Goal: Task Accomplishment & Management: Manage account settings

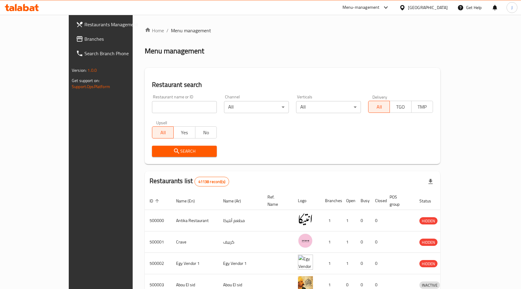
click at [84, 40] on span "Branches" at bounding box center [117, 38] width 67 height 7
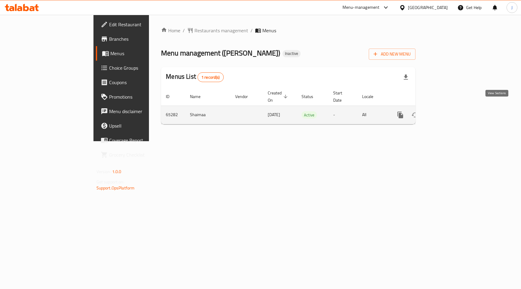
click at [448, 111] on icon "enhanced table" at bounding box center [443, 114] width 7 height 7
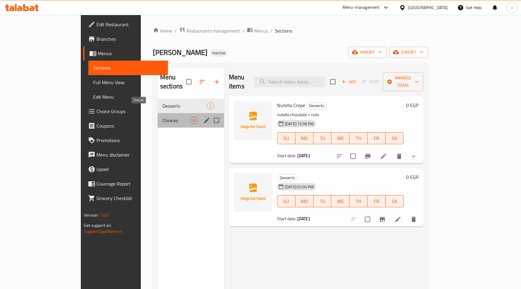
click at [163, 117] on span "Choices" at bounding box center [176, 120] width 27 height 7
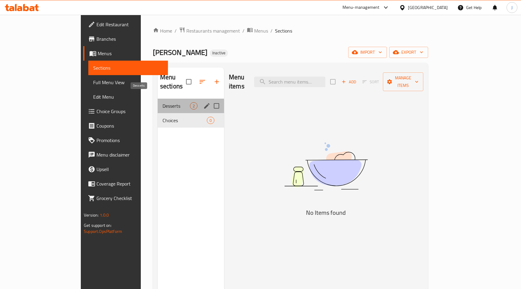
click at [163, 102] on span "Desserts" at bounding box center [176, 105] width 27 height 7
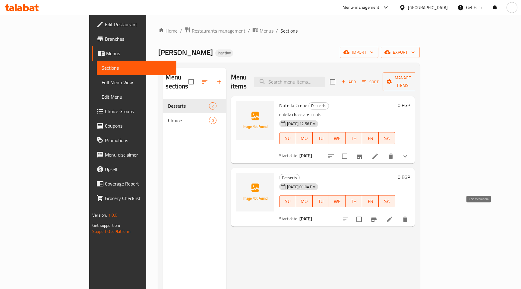
click at [392, 217] on icon at bounding box center [389, 219] width 5 height 5
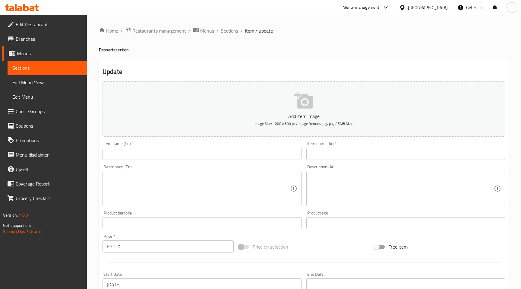
click at [38, 36] on span "Branches" at bounding box center [49, 38] width 67 height 7
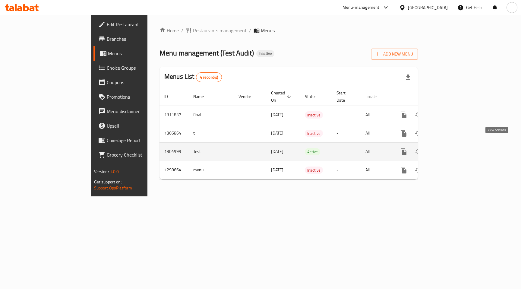
click at [450, 149] on icon "enhanced table" at bounding box center [447, 151] width 5 height 5
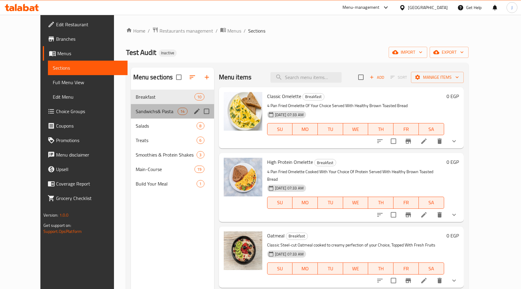
click at [161, 107] on div "Sandwichs& Pasta 14" at bounding box center [172, 111] width 83 height 14
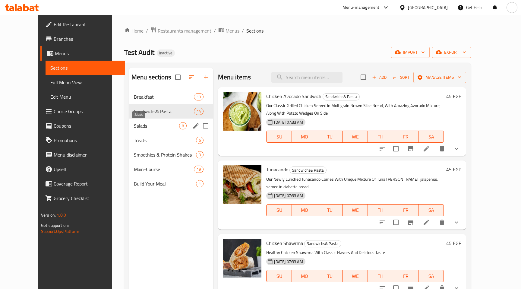
click at [145, 125] on span "Salads" at bounding box center [156, 125] width 45 height 7
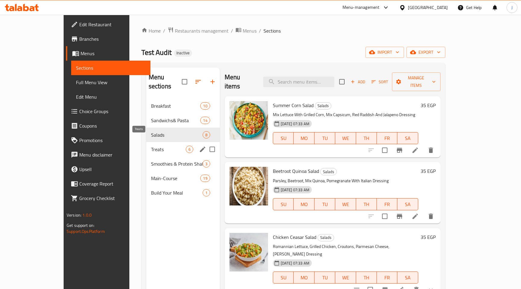
click at [154, 146] on span "Treats" at bounding box center [168, 149] width 35 height 7
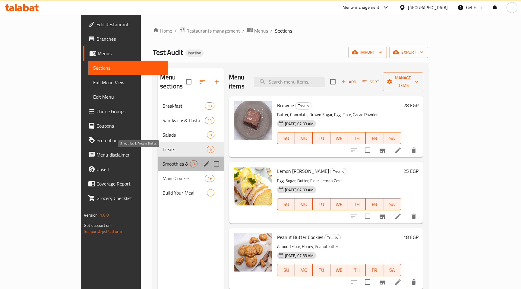
click at [163, 160] on span "Smoothies & Protein Shakes" at bounding box center [176, 163] width 27 height 7
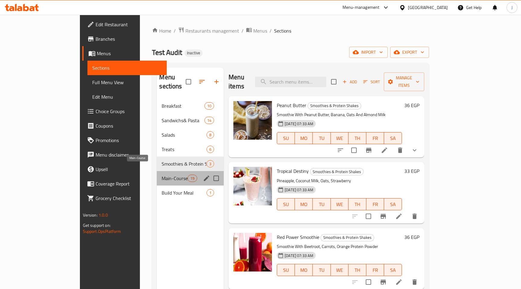
click at [162, 175] on span "Main-Course" at bounding box center [175, 178] width 26 height 7
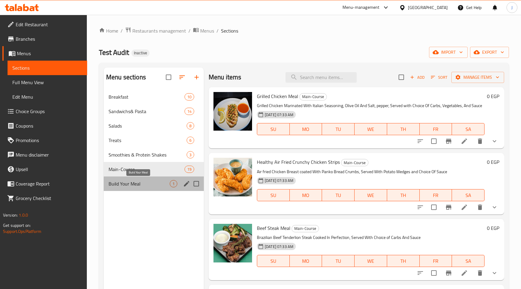
click at [144, 181] on span "Build Your Meal" at bounding box center [139, 183] width 61 height 7
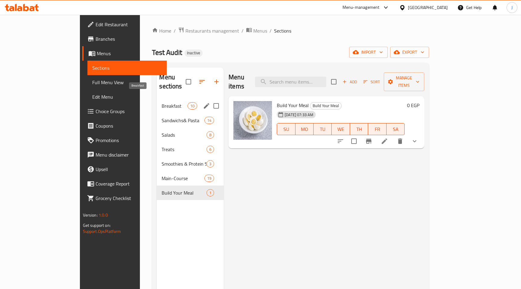
click at [162, 102] on span "Breakfast" at bounding box center [175, 105] width 26 height 7
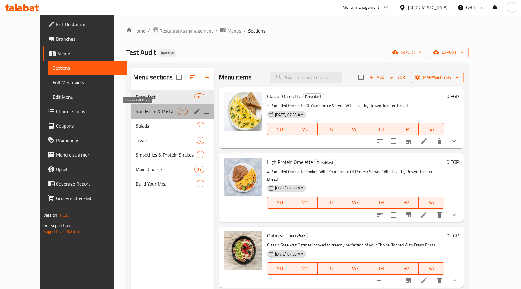
click at [153, 114] on span "Sandwichs& Pasta" at bounding box center [157, 111] width 42 height 7
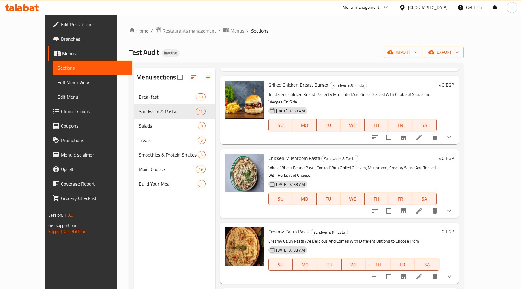
scroll to position [656, 0]
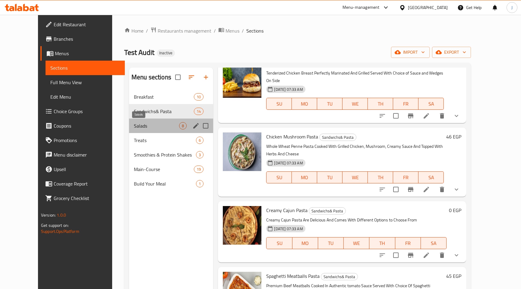
click at [134, 125] on span "Salads" at bounding box center [156, 125] width 45 height 7
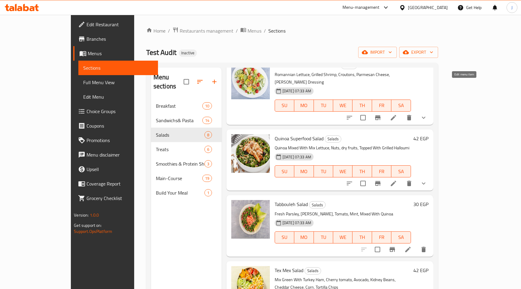
click at [397, 114] on icon at bounding box center [393, 117] width 7 height 7
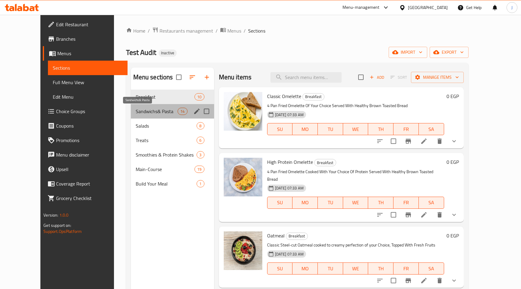
click at [148, 108] on span "Sandwichs& Pasta" at bounding box center [157, 111] width 42 height 7
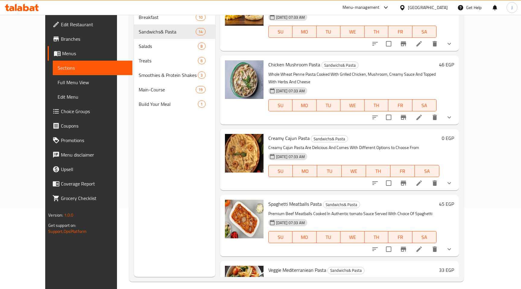
scroll to position [84, 0]
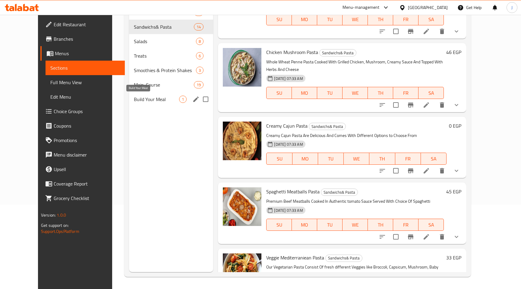
click at [151, 99] on span "Build Your Meal" at bounding box center [156, 99] width 45 height 7
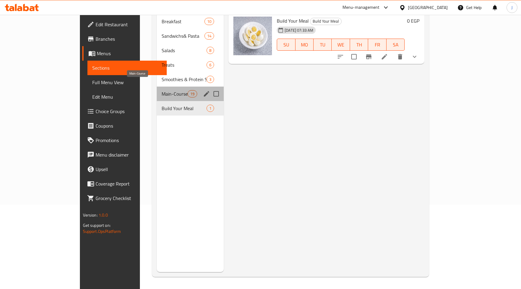
click at [162, 90] on span "Main-Course" at bounding box center [175, 93] width 26 height 7
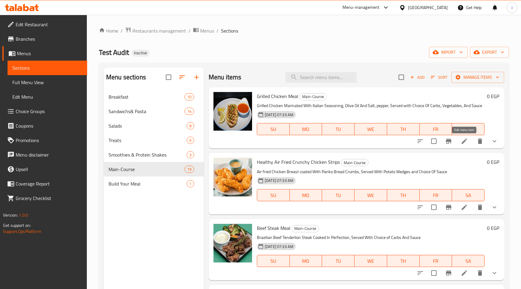
click at [467, 142] on icon at bounding box center [464, 141] width 7 height 7
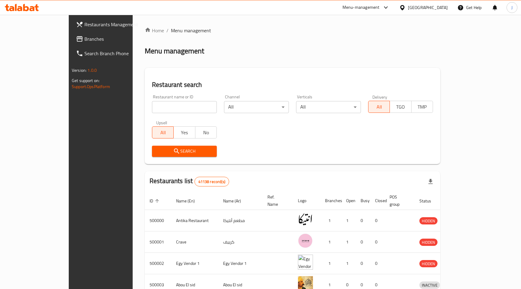
click at [442, 10] on div "[GEOGRAPHIC_DATA]" at bounding box center [428, 7] width 40 height 7
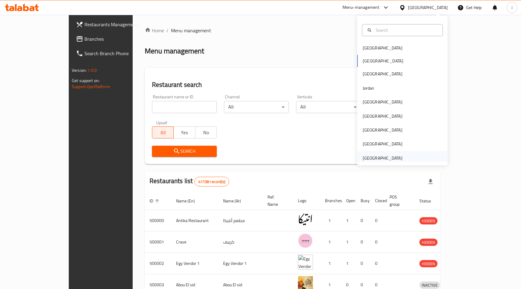
click at [378, 160] on div "[GEOGRAPHIC_DATA]" at bounding box center [383, 158] width 40 height 7
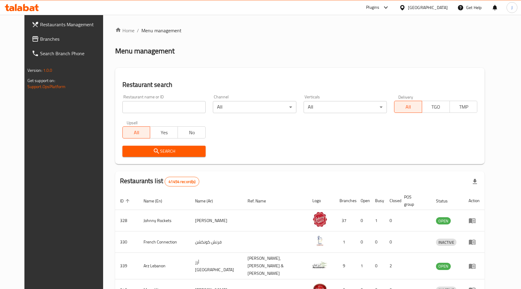
click at [40, 43] on span "Branches" at bounding box center [73, 38] width 67 height 7
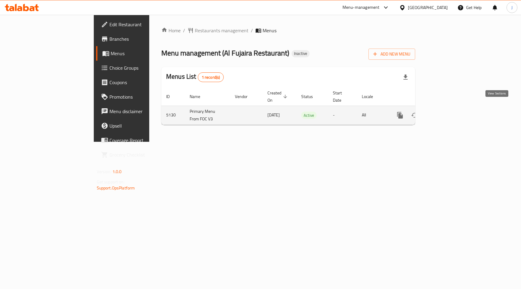
click at [446, 113] on icon "enhanced table" at bounding box center [443, 115] width 5 height 5
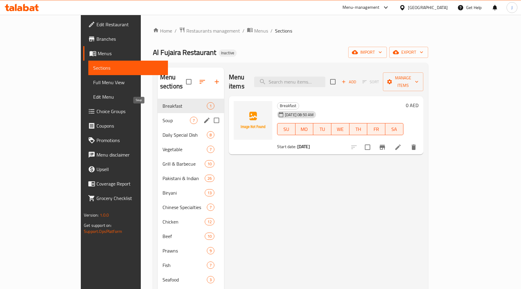
click at [163, 117] on span "Soup" at bounding box center [176, 120] width 27 height 7
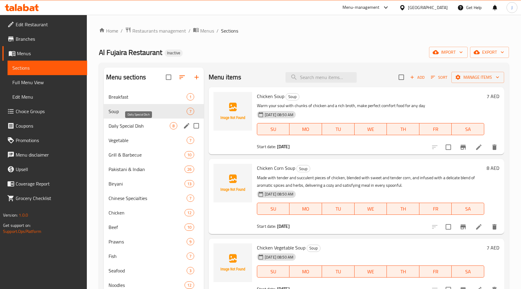
click at [140, 126] on span "Daily Special Dish" at bounding box center [139, 125] width 61 height 7
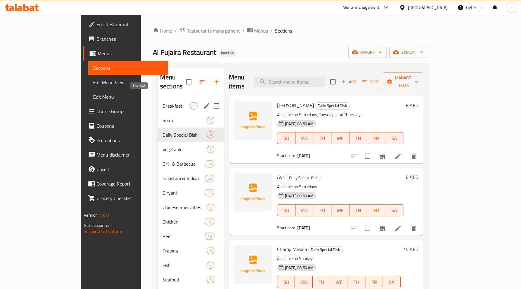
click at [163, 102] on span "Breakfast" at bounding box center [176, 105] width 27 height 7
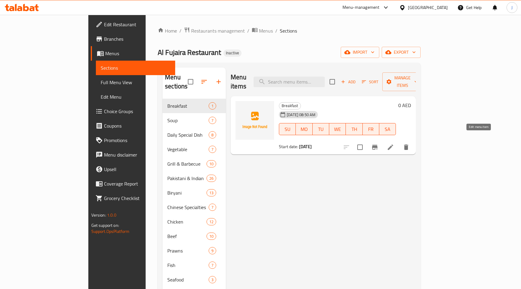
click at [394, 144] on icon at bounding box center [390, 147] width 7 height 7
